Goal: Information Seeking & Learning: Learn about a topic

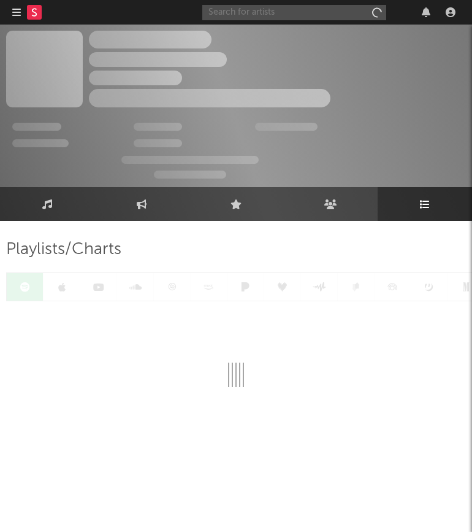
click at [316, 14] on input "text" at bounding box center [294, 12] width 184 height 15
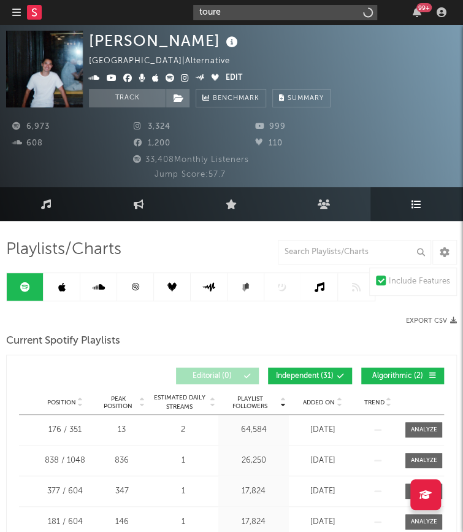
click at [264, 18] on input "toure" at bounding box center [285, 12] width 184 height 15
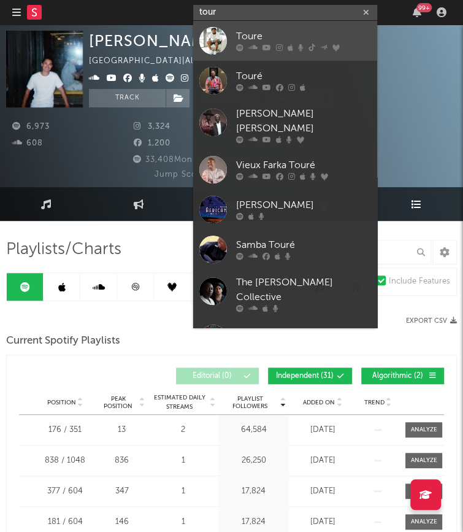
type input "tour"
click at [255, 35] on div "Toure" at bounding box center [303, 36] width 135 height 15
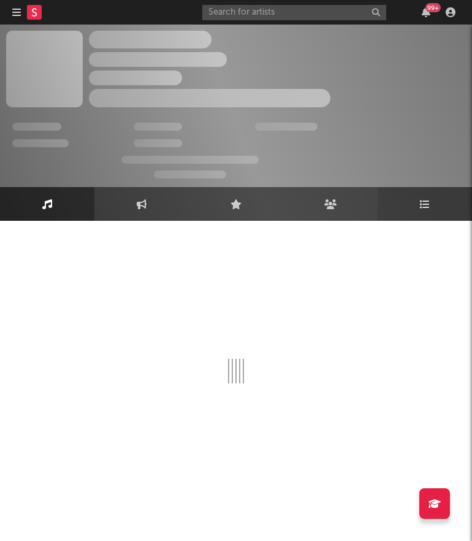
click at [432, 201] on link "Playlists/Charts" at bounding box center [425, 204] width 94 height 34
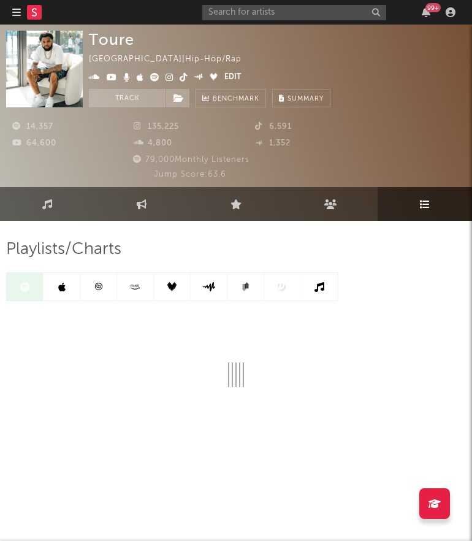
click at [65, 299] on link at bounding box center [62, 287] width 37 height 28
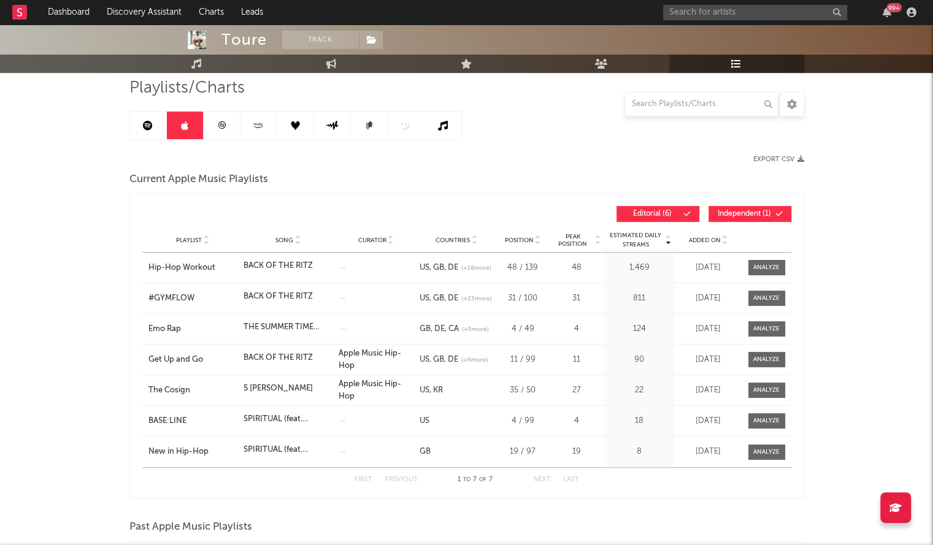
scroll to position [87, 0]
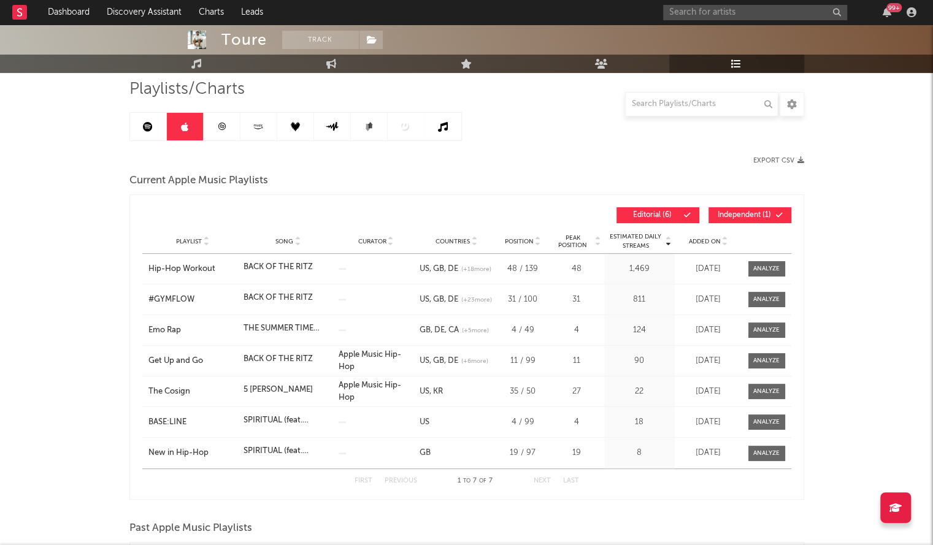
click at [472, 242] on span "Added On" at bounding box center [705, 241] width 32 height 7
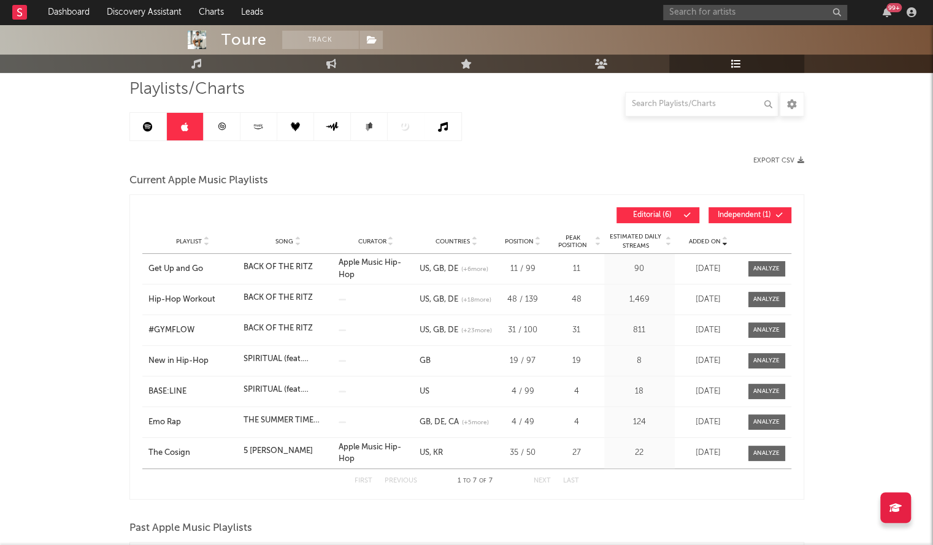
click at [472, 242] on span "Added On" at bounding box center [705, 241] width 32 height 7
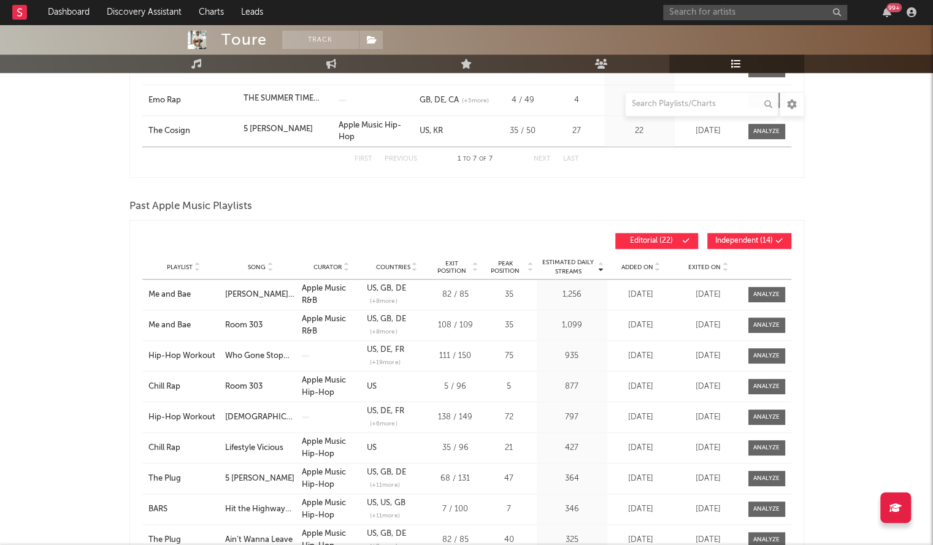
scroll to position [412, 0]
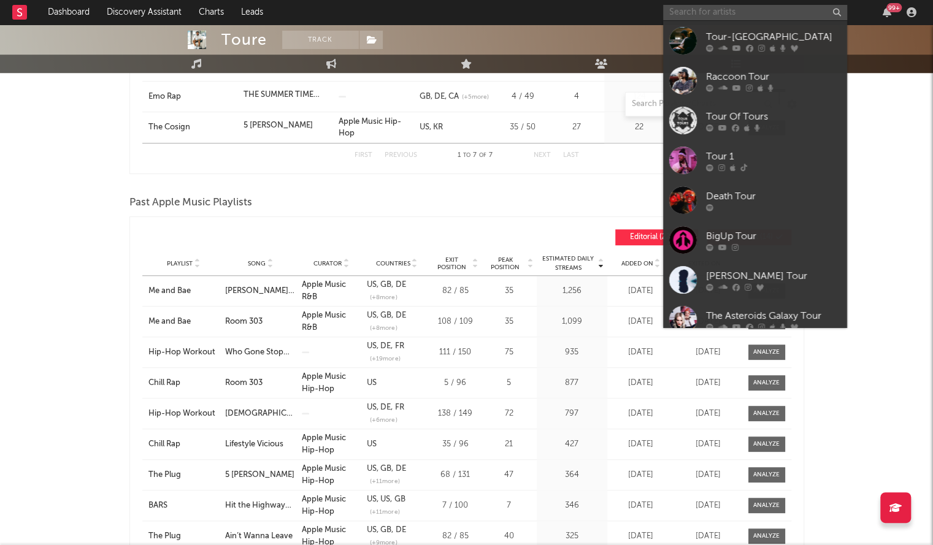
click at [472, 15] on input "text" at bounding box center [755, 12] width 184 height 15
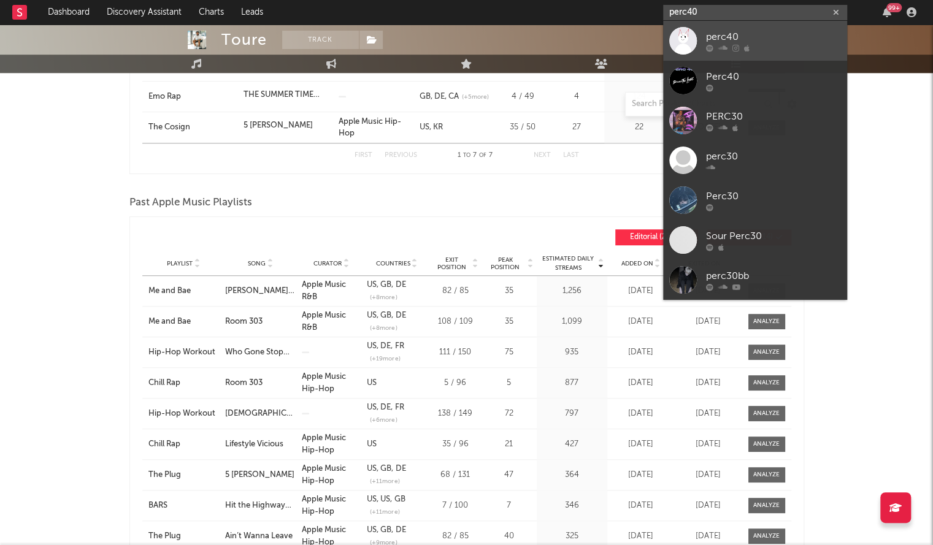
type input "perc40"
click at [472, 41] on div at bounding box center [683, 41] width 28 height 28
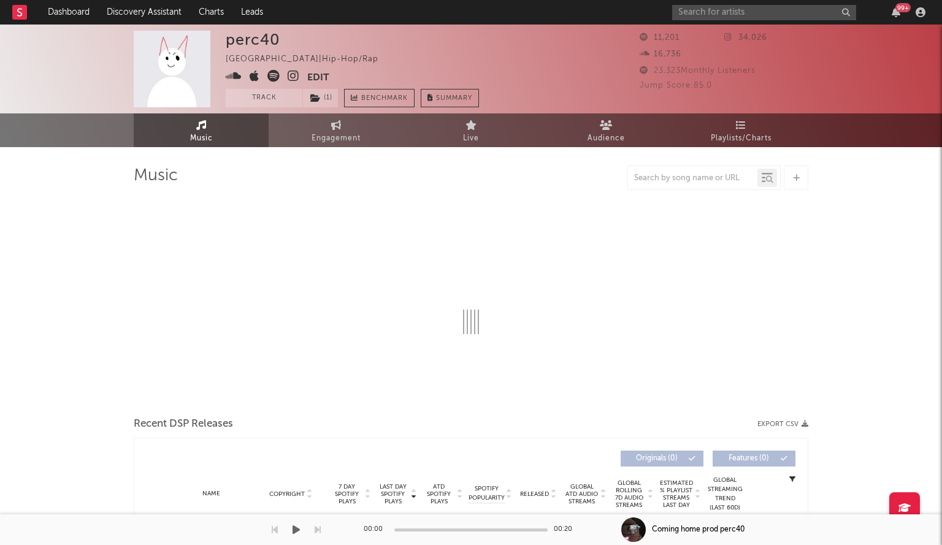
select select "6m"
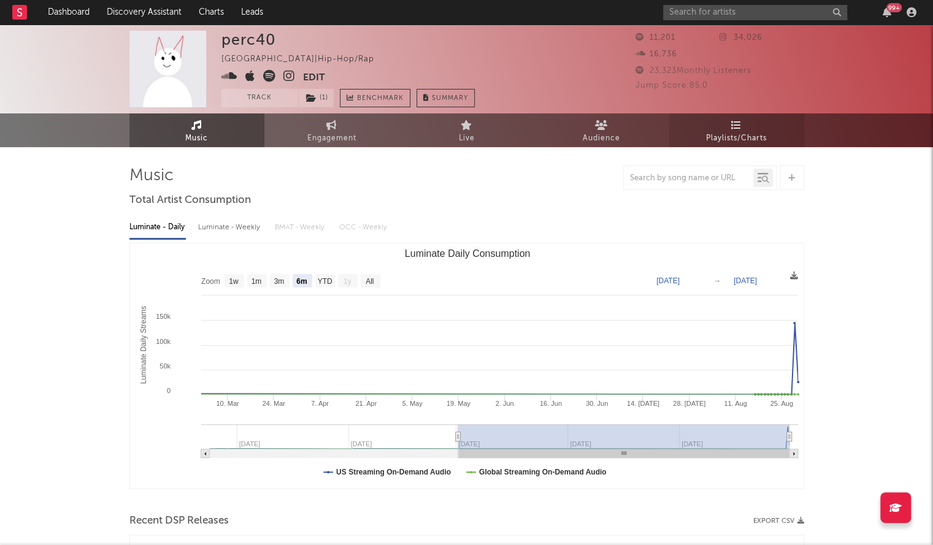
click at [472, 134] on span "Playlists/Charts" at bounding box center [736, 138] width 61 height 15
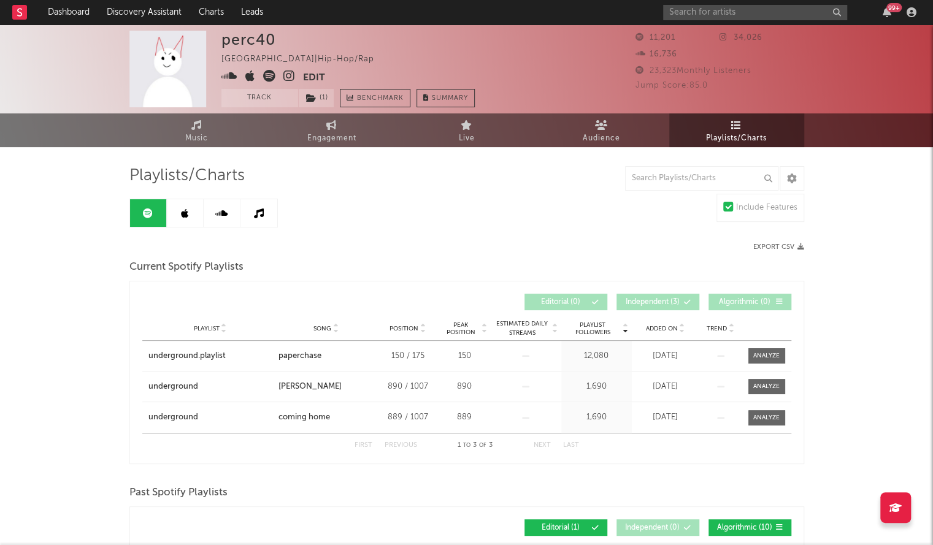
click at [187, 215] on icon at bounding box center [184, 214] width 7 height 10
